Goal: Task Accomplishment & Management: Manage account settings

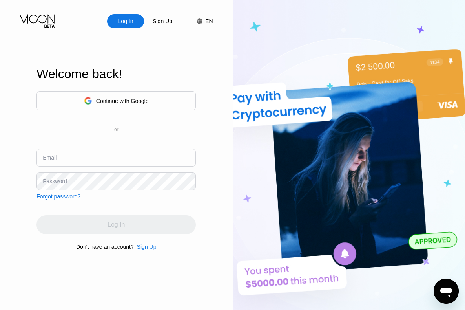
click at [75, 157] on input "text" at bounding box center [115, 158] width 159 height 18
click at [103, 102] on div "Continue with Google" at bounding box center [122, 101] width 53 height 6
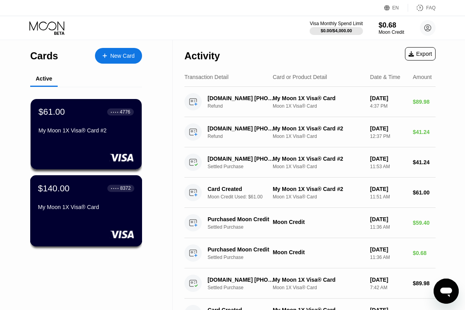
drag, startPoint x: 64, startPoint y: 211, endPoint x: 53, endPoint y: 216, distance: 12.0
click at [53, 213] on div "My Moon 1X Visa® Card" at bounding box center [86, 208] width 96 height 9
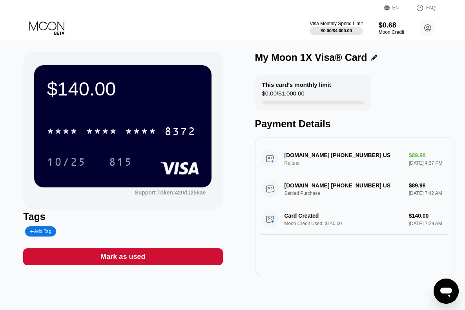
click at [144, 122] on div "* * * * * * * * * * * * 8372" at bounding box center [123, 128] width 152 height 27
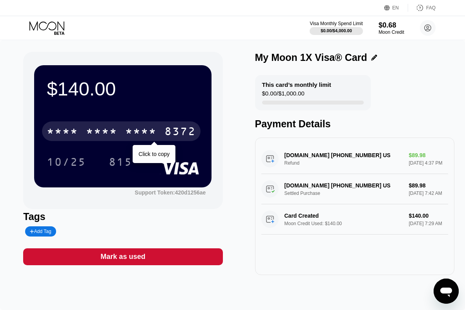
click at [144, 130] on div "* * * *" at bounding box center [140, 132] width 31 height 13
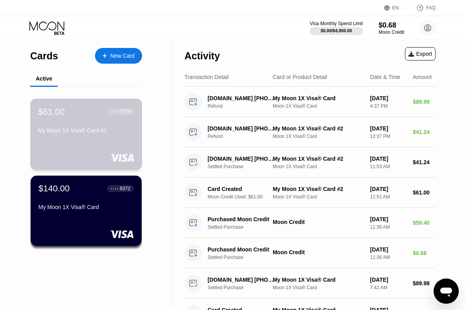
click at [93, 133] on div "My Moon 1X Visa® Card #2" at bounding box center [86, 130] width 96 height 6
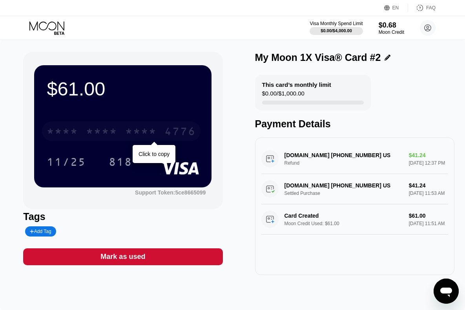
click at [156, 131] on div "* * * *" at bounding box center [140, 132] width 31 height 13
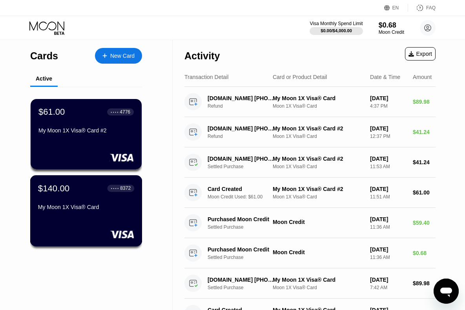
click at [97, 202] on div "$140.00 ● ● ● ● 8372 My Moon 1X Visa® Card" at bounding box center [86, 198] width 96 height 30
